Goal: Task Accomplishment & Management: Use online tool/utility

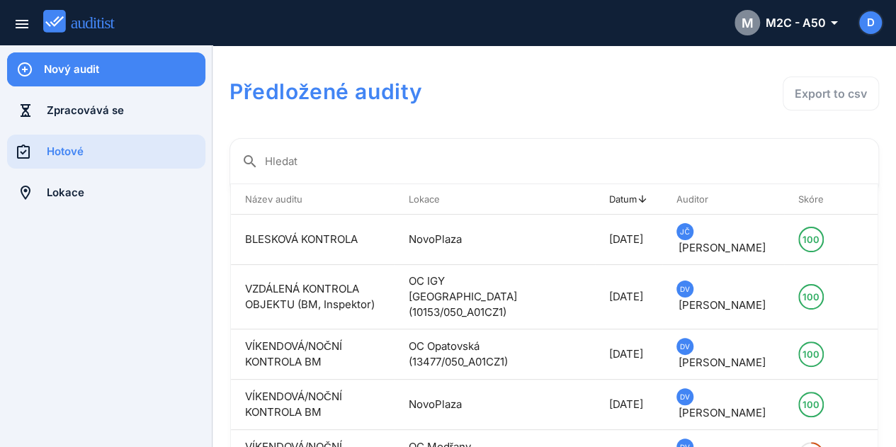
click at [82, 77] on div "Nový audit" at bounding box center [124, 69] width 161 height 34
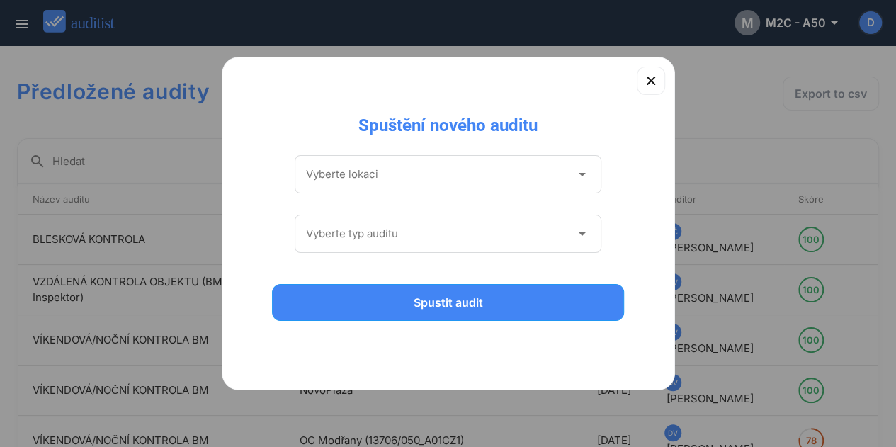
click at [406, 190] on div "Vyberte lokaci arrow_drop_down" at bounding box center [448, 174] width 307 height 38
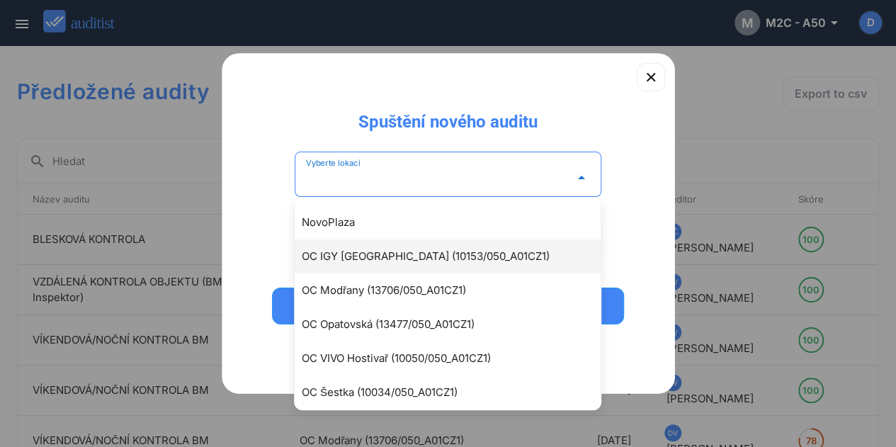
scroll to position [72, 0]
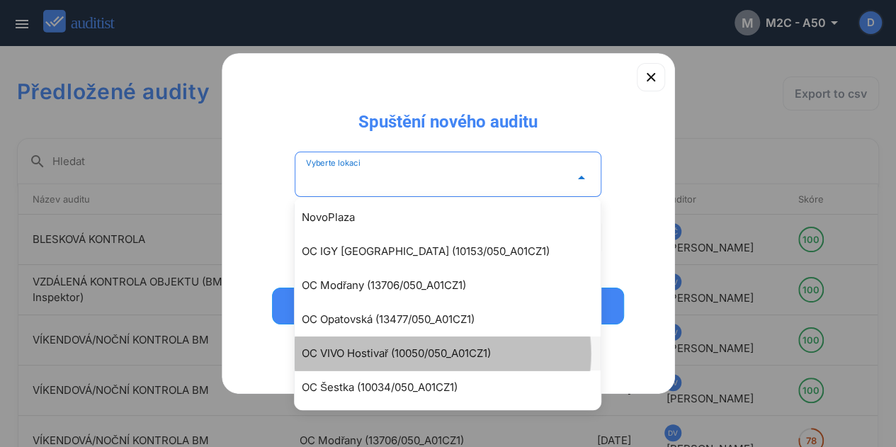
click at [401, 345] on div "OC VIVO Hostivař (10050/050_A01CZ1)" at bounding box center [455, 353] width 306 height 17
type input "**********"
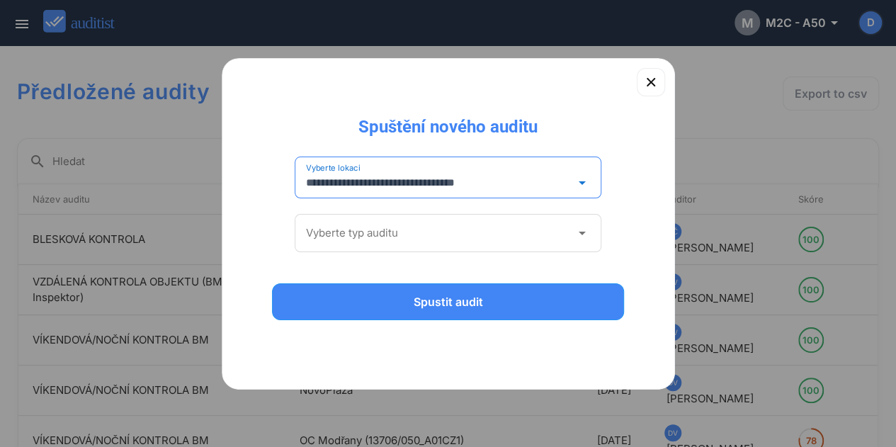
click at [366, 233] on input "Vyberte typ auditu" at bounding box center [438, 233] width 265 height 23
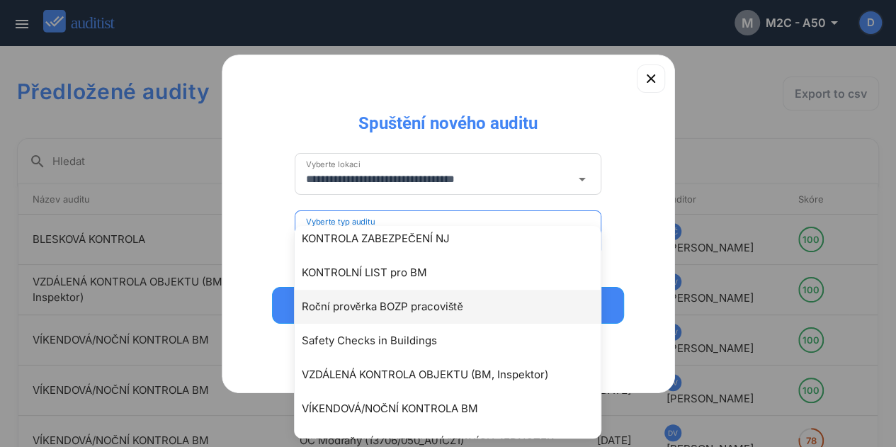
scroll to position [272, 0]
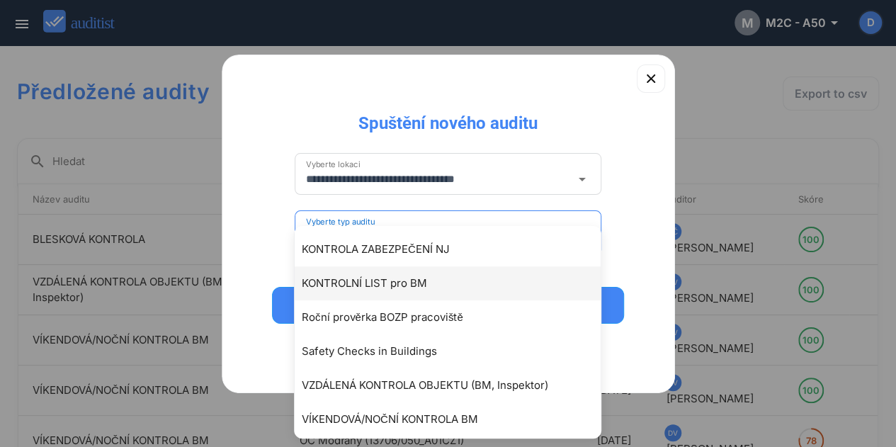
click at [382, 286] on div "KONTROLNÍ LIST pro BM" at bounding box center [455, 283] width 306 height 17
type input "**********"
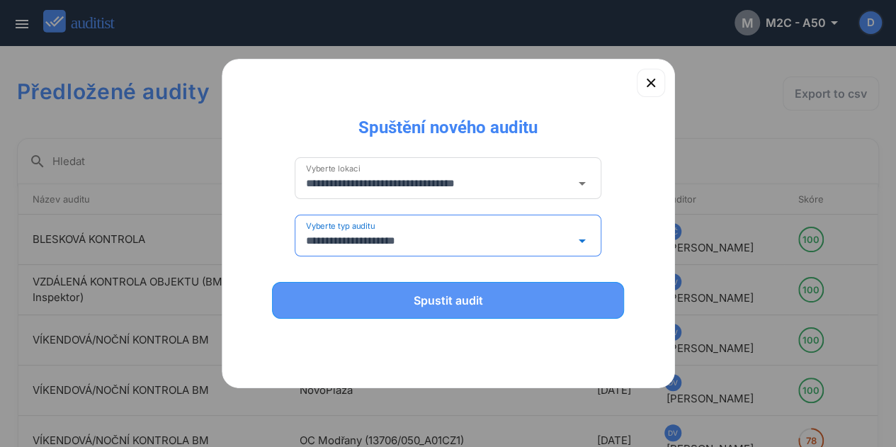
click at [438, 295] on div "Spustit audit" at bounding box center [448, 300] width 316 height 17
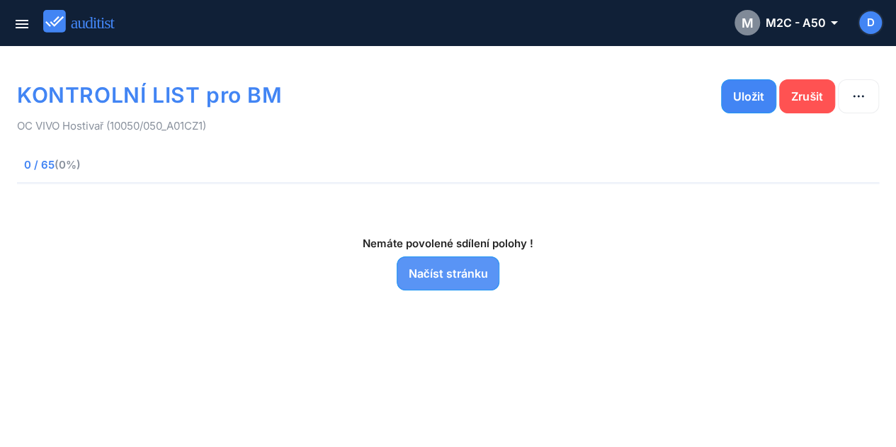
click at [454, 278] on div "Načíst stránku" at bounding box center [447, 273] width 79 height 17
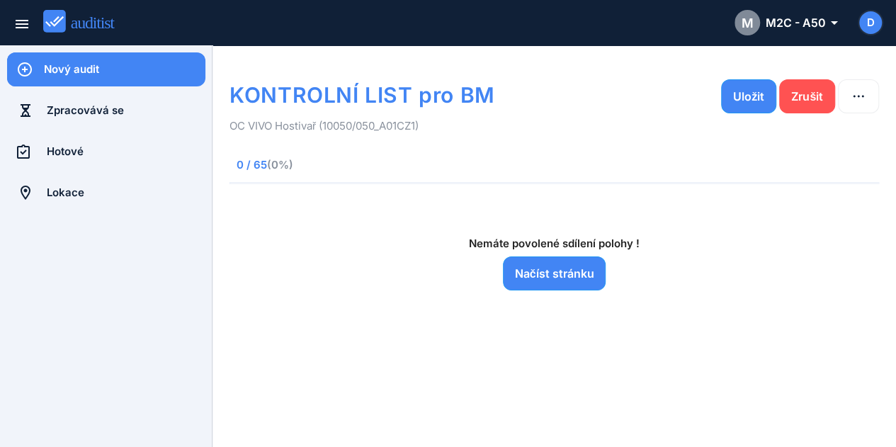
drag, startPoint x: 772, startPoint y: 11, endPoint x: 407, endPoint y: 161, distance: 394.5
click at [407, 161] on span "0 / 65 (0%)" at bounding box center [360, 165] width 248 height 16
click at [522, 280] on div "Načíst stránku" at bounding box center [554, 273] width 79 height 17
click at [98, 26] on img at bounding box center [85, 21] width 84 height 23
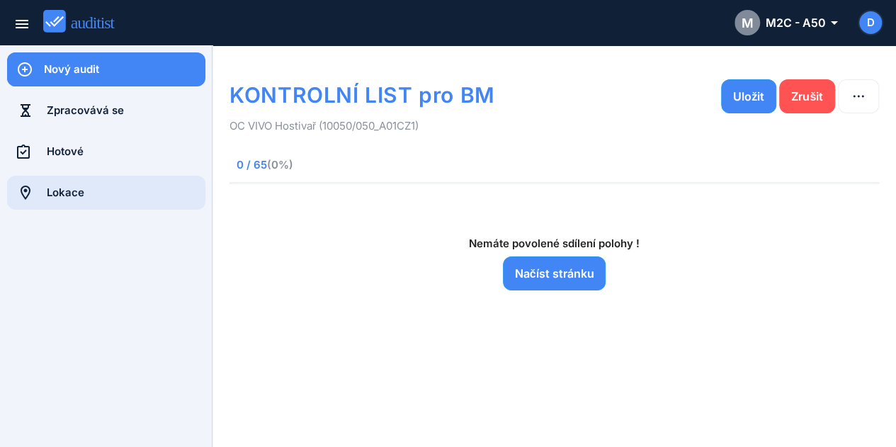
click at [63, 198] on div "Lokace" at bounding box center [126, 193] width 159 height 16
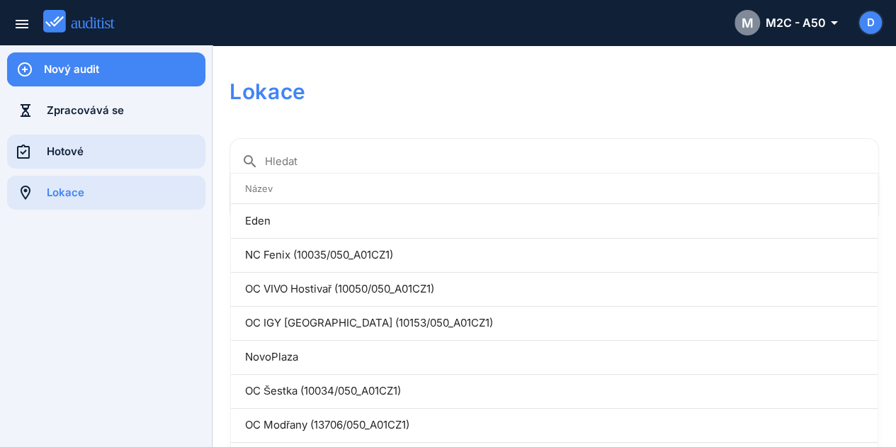
click at [72, 152] on div "Hotové" at bounding box center [126, 152] width 159 height 16
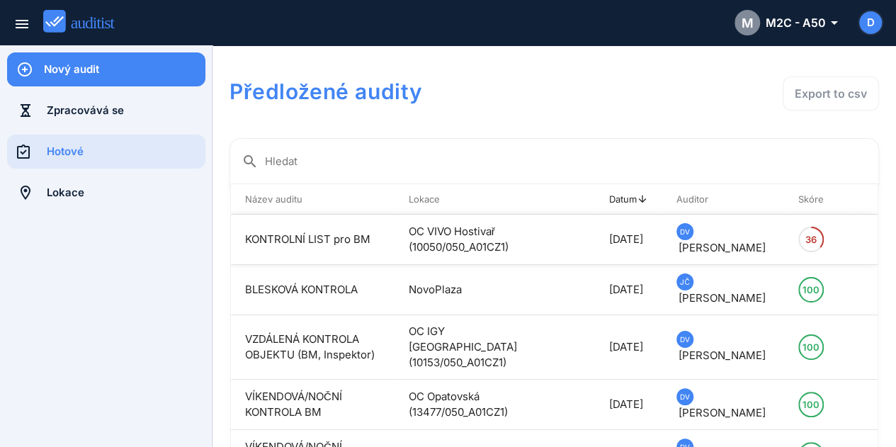
click at [378, 222] on td "KONTROLNÍ LIST pro BM" at bounding box center [313, 240] width 164 height 50
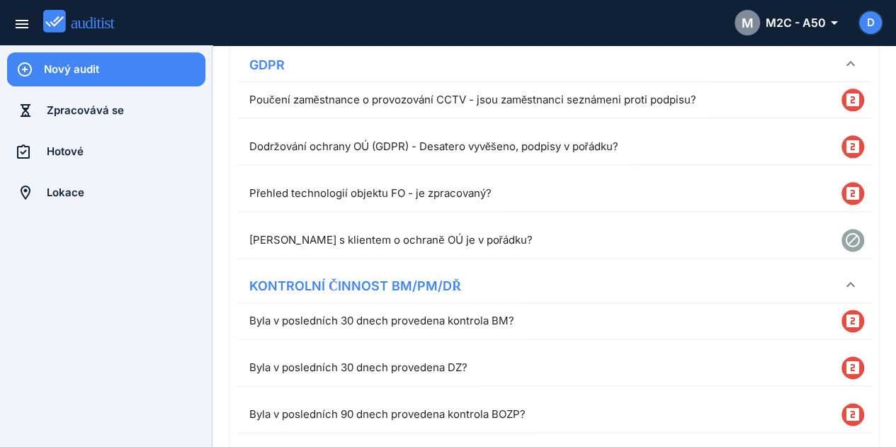
scroll to position [3564, 0]
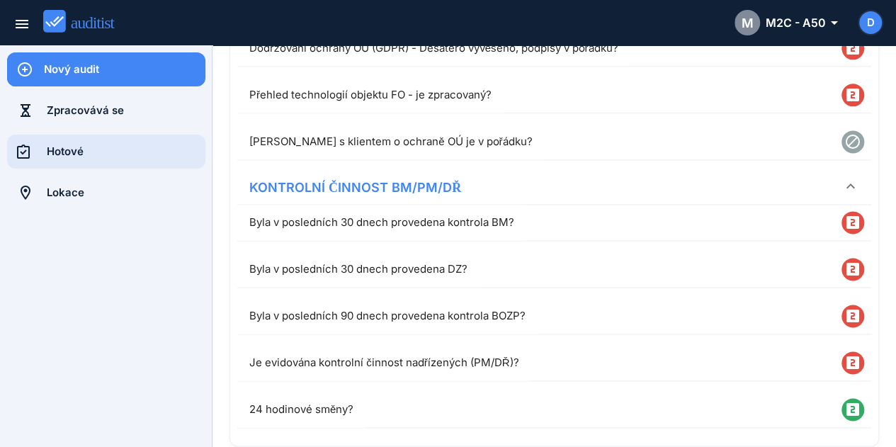
click at [95, 159] on div "Hotové" at bounding box center [126, 152] width 159 height 16
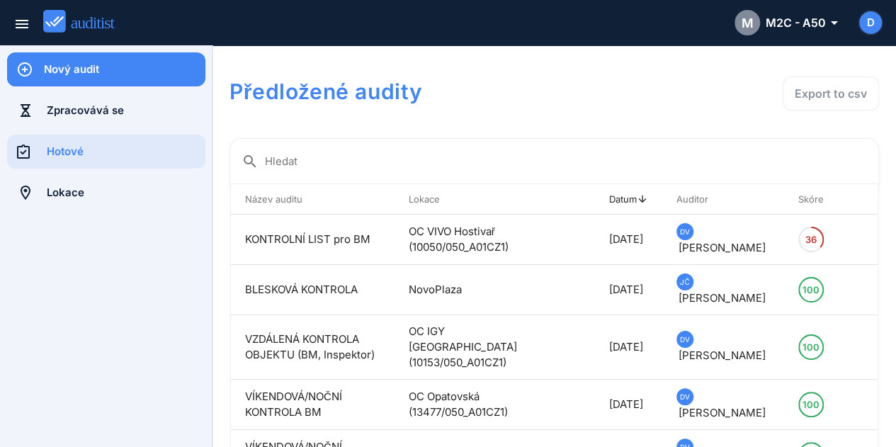
click at [79, 73] on div "Nový audit" at bounding box center [124, 70] width 161 height 16
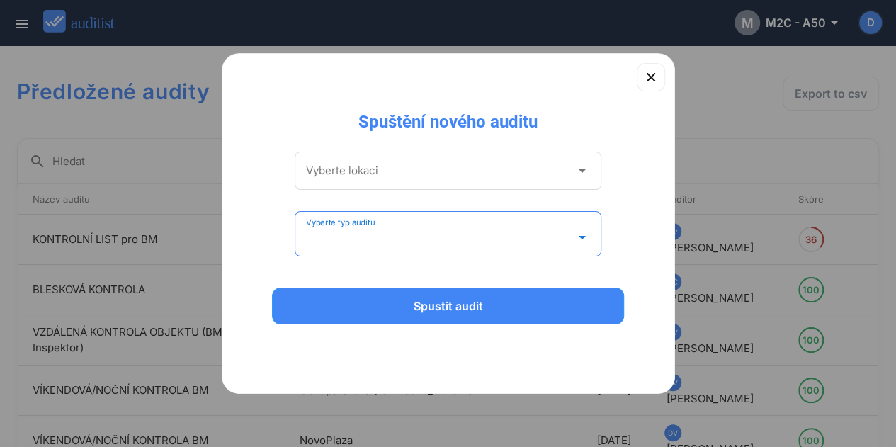
click at [392, 229] on input "Vyberte typ auditu" at bounding box center [438, 237] width 265 height 23
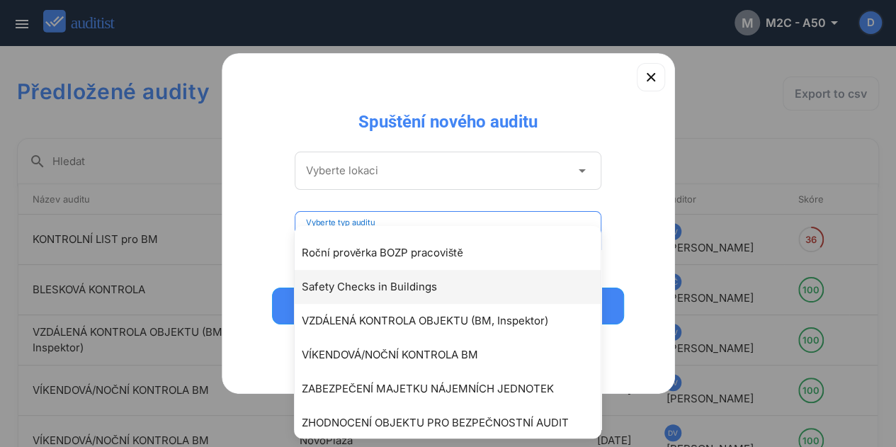
scroll to position [343, 0]
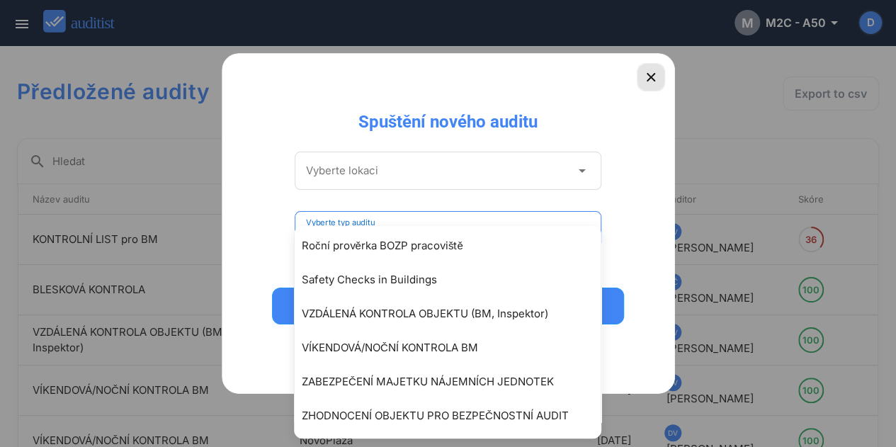
click at [651, 79] on icon "button" at bounding box center [650, 77] width 8 height 8
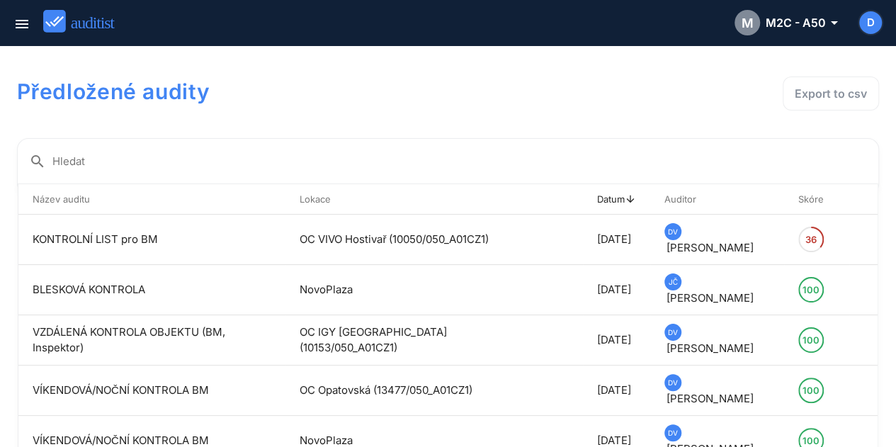
click at [57, 22] on img at bounding box center [85, 21] width 84 height 23
